Goal: Task Accomplishment & Management: Manage account settings

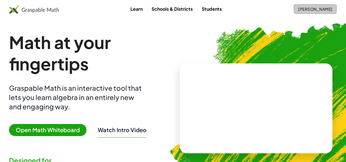
click at [309, 11] on span "[PERSON_NAME]" at bounding box center [316, 8] width 34 height 5
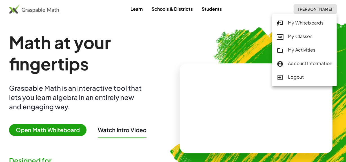
click at [174, 52] on img at bounding box center [285, 106] width 253 height 213
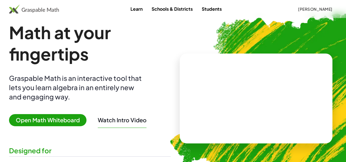
scroll to position [25, 0]
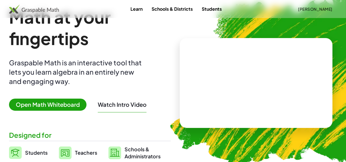
drag, startPoint x: 228, startPoint y: 82, endPoint x: 276, endPoint y: 79, distance: 47.8
click at [276, 79] on video at bounding box center [256, 83] width 85 height 42
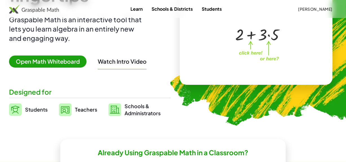
scroll to position [0, 0]
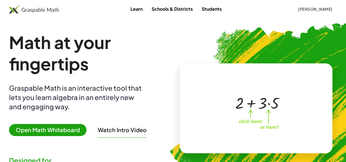
click at [308, 6] on span "[PERSON_NAME]" at bounding box center [316, 8] width 34 height 5
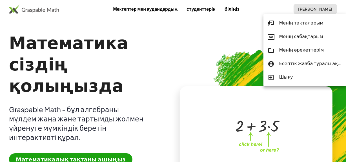
click at [174, 35] on img at bounding box center [285, 128] width 253 height 213
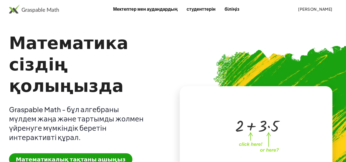
click at [322, 7] on font "[PERSON_NAME]" at bounding box center [316, 8] width 34 height 5
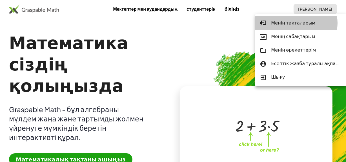
click at [291, 24] on font "Менің тақталарым" at bounding box center [293, 23] width 44 height 6
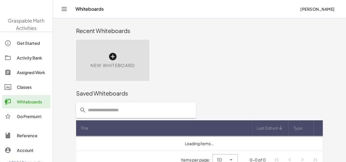
click at [310, 8] on span "[PERSON_NAME]" at bounding box center [318, 8] width 34 height 5
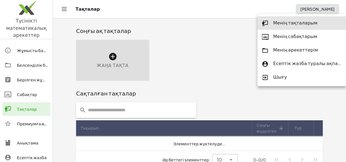
click at [176, 56] on div "Жаңа тақта" at bounding box center [200, 60] width 254 height 48
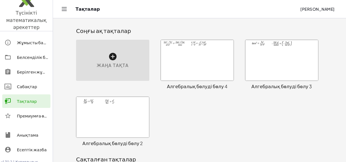
click at [123, 116] on div at bounding box center [112, 117] width 73 height 41
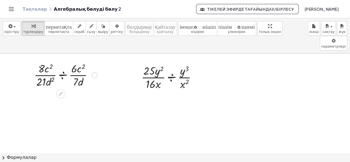
click at [62, 61] on div at bounding box center [65, 75] width 69 height 28
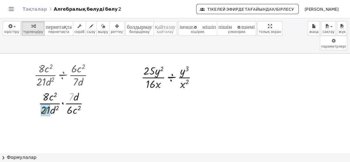
drag, startPoint x: 71, startPoint y: 82, endPoint x: 45, endPoint y: 96, distance: 29.8
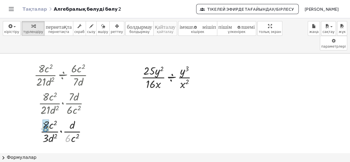
drag, startPoint x: 68, startPoint y: 125, endPoint x: 45, endPoint y: 113, distance: 25.8
click at [45, 117] on div at bounding box center [65, 131] width 69 height 28
drag, startPoint x: 56, startPoint y: 121, endPoint x: 55, endPoint y: 109, distance: 11.9
click at [55, 117] on div at bounding box center [65, 131] width 69 height 28
drag, startPoint x: 56, startPoint y: 120, endPoint x: 60, endPoint y: 108, distance: 12.9
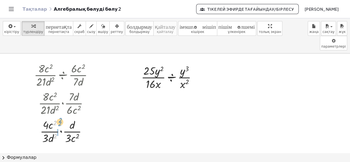
click at [60, 117] on div at bounding box center [65, 131] width 69 height 28
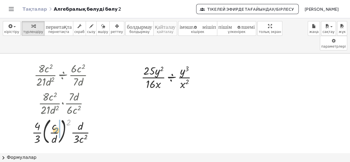
drag, startPoint x: 69, startPoint y: 108, endPoint x: 57, endPoint y: 116, distance: 14.9
click at [57, 116] on div at bounding box center [65, 131] width 73 height 30
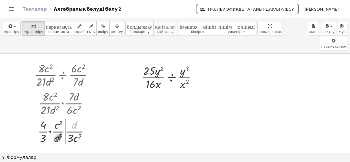
drag, startPoint x: 74, startPoint y: 113, endPoint x: 58, endPoint y: 126, distance: 20.9
click at [58, 126] on div at bounding box center [65, 131] width 69 height 28
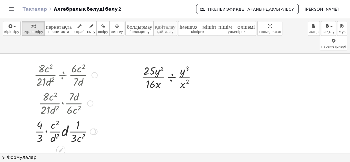
click at [65, 118] on div at bounding box center [65, 131] width 69 height 28
drag, startPoint x: 63, startPoint y: 112, endPoint x: 58, endPoint y: 124, distance: 13.2
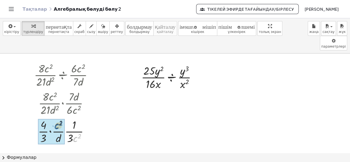
drag, startPoint x: 77, startPoint y: 124, endPoint x: 58, endPoint y: 111, distance: 22.5
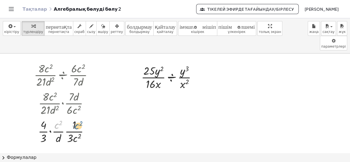
drag, startPoint x: 56, startPoint y: 110, endPoint x: 77, endPoint y: 111, distance: 20.3
click at [77, 117] on div at bounding box center [66, 131] width 76 height 28
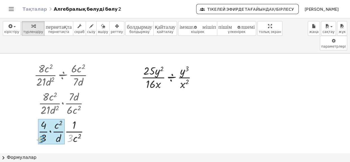
drag, startPoint x: 71, startPoint y: 124, endPoint x: 43, endPoint y: 125, distance: 28.8
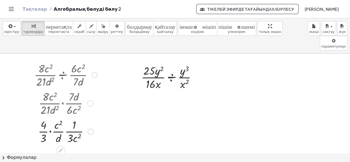
click at [49, 119] on div at bounding box center [66, 131] width 74 height 28
click at [60, 118] on div at bounding box center [65, 131] width 69 height 28
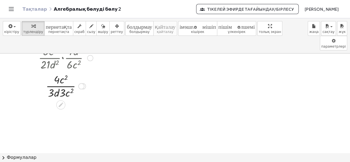
scroll to position [51, 0]
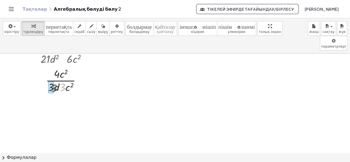
drag, startPoint x: 62, startPoint y: 73, endPoint x: 52, endPoint y: 74, distance: 10.2
drag, startPoint x: 66, startPoint y: 100, endPoint x: 65, endPoint y: 89, distance: 11.3
click at [65, 94] on div at bounding box center [65, 108] width 69 height 28
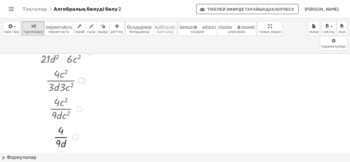
click at [81, 78] on div at bounding box center [81, 81] width 6 height 6
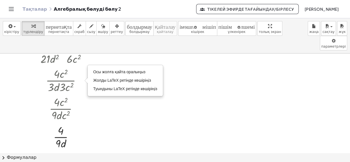
click at [108, 111] on div at bounding box center [175, 117] width 350 height 228
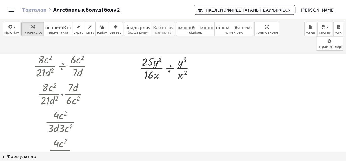
scroll to position [0, 0]
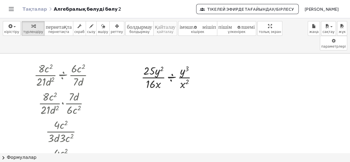
click at [34, 10] on font "Тақталар" at bounding box center [35, 9] width 25 height 6
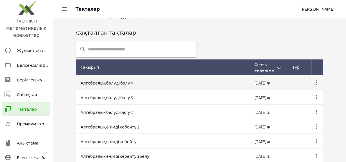
scroll to position [101, 0]
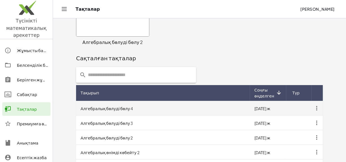
click at [141, 110] on td "Алгебралық бөлуді бөлу 4" at bounding box center [163, 108] width 174 height 15
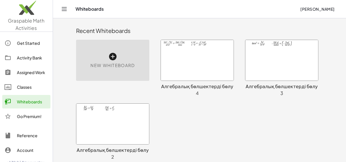
click at [28, 58] on div "Activity Bank" at bounding box center [32, 57] width 31 height 7
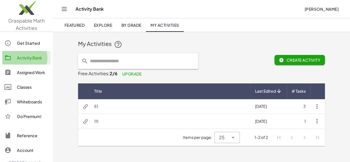
click at [31, 59] on div "Activity Bank" at bounding box center [32, 57] width 31 height 7
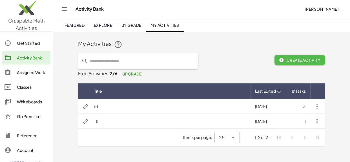
click at [296, 62] on span "Create Activity" at bounding box center [299, 60] width 41 height 5
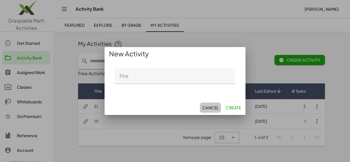
click at [210, 107] on span "Cancel" at bounding box center [210, 107] width 17 height 5
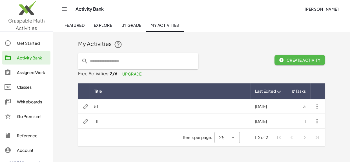
click at [299, 61] on span "Create Activity" at bounding box center [299, 60] width 41 height 5
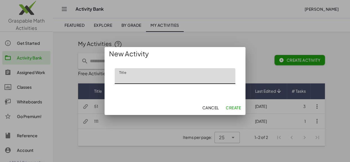
click at [214, 106] on span "Cancel" at bounding box center [210, 107] width 17 height 5
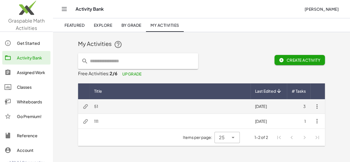
click at [122, 109] on td "51" at bounding box center [170, 106] width 161 height 15
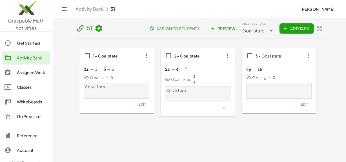
click at [292, 29] on span "Add Task" at bounding box center [296, 28] width 25 height 5
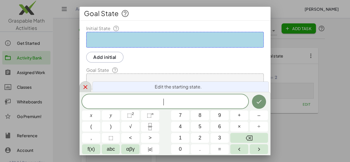
click at [85, 85] on icon at bounding box center [85, 87] width 7 height 7
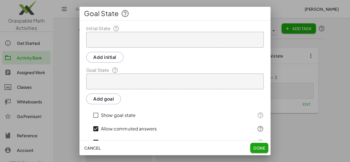
click at [94, 150] on span "Cancel" at bounding box center [92, 148] width 17 height 5
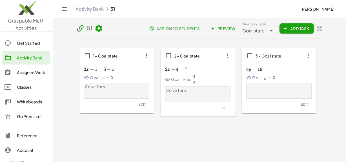
click at [337, 54] on main "51 assign to students Preview New Task Type Goal state ********* New Task Type …" at bounding box center [199, 86] width 293 height 172
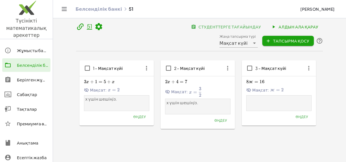
click at [251, 126] on hr at bounding box center [279, 126] width 74 height 0
click at [220, 27] on font "студенттерге тағайындау" at bounding box center [230, 26] width 63 height 5
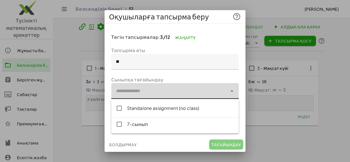
click at [149, 93] on div at bounding box center [169, 91] width 116 height 16
click at [135, 126] on font "7-cынып" at bounding box center [137, 124] width 21 height 6
type input "**********"
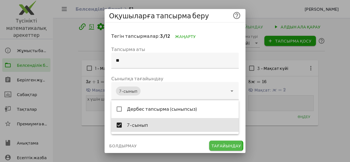
click at [226, 146] on font "Тағайындау" at bounding box center [226, 145] width 29 height 5
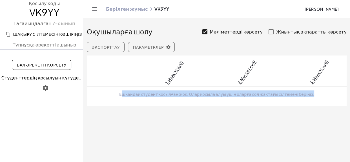
drag, startPoint x: 144, startPoint y: 95, endPoint x: 303, endPoint y: 96, distance: 158.3
click at [303, 96] on td "Ешқандай студент қосылған жоқ. Олар қосыла алуы үшін оларға сол жақтағы сілтеме…" at bounding box center [217, 94] width 260 height 15
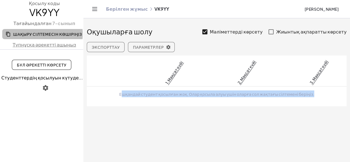
click at [31, 34] on font "Шақыру сілтемесін көшіріңіз" at bounding box center [47, 34] width 69 height 5
click at [22, 34] on font "Шақыру сілтемесін көшіріңіз" at bounding box center [47, 34] width 69 height 5
